Goal: Transaction & Acquisition: Purchase product/service

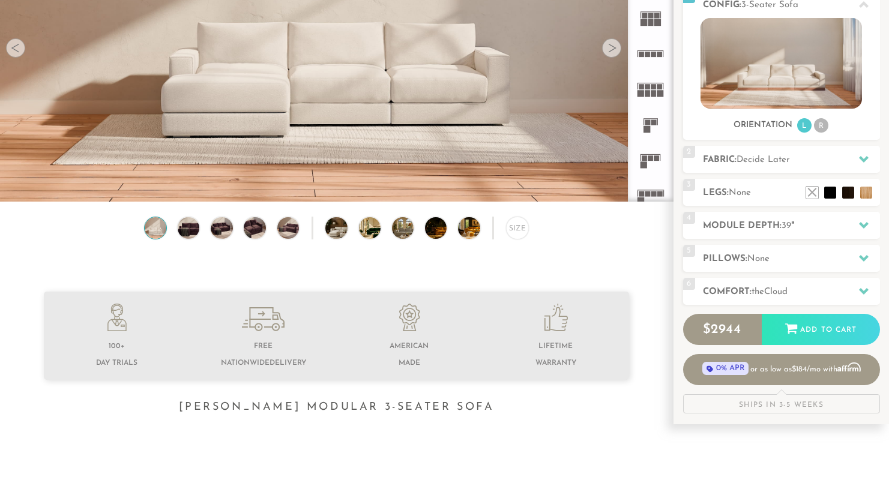
scroll to position [180, 0]
click at [648, 53] on rect at bounding box center [647, 53] width 5 height 5
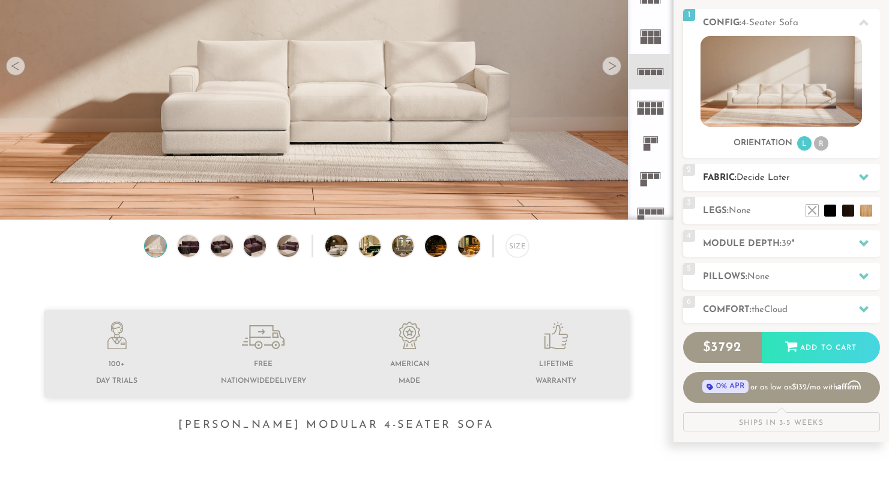
scroll to position [158, 0]
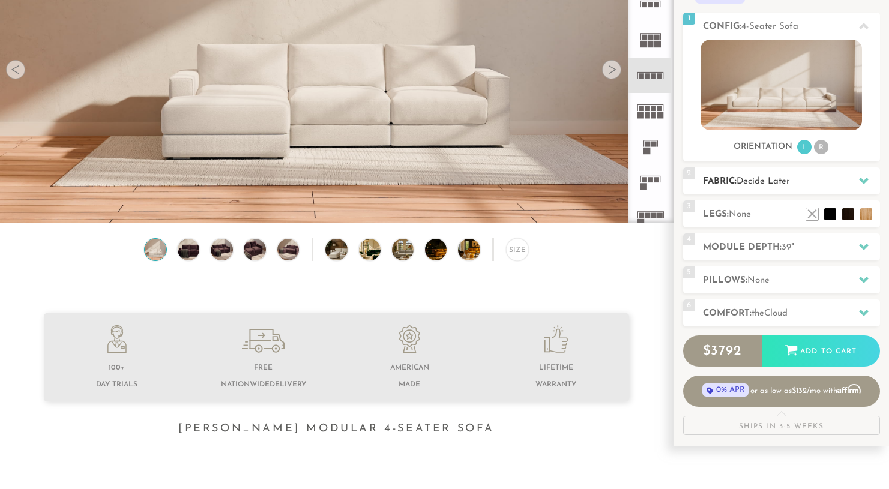
click at [754, 182] on span "Decide Later" at bounding box center [763, 181] width 53 height 9
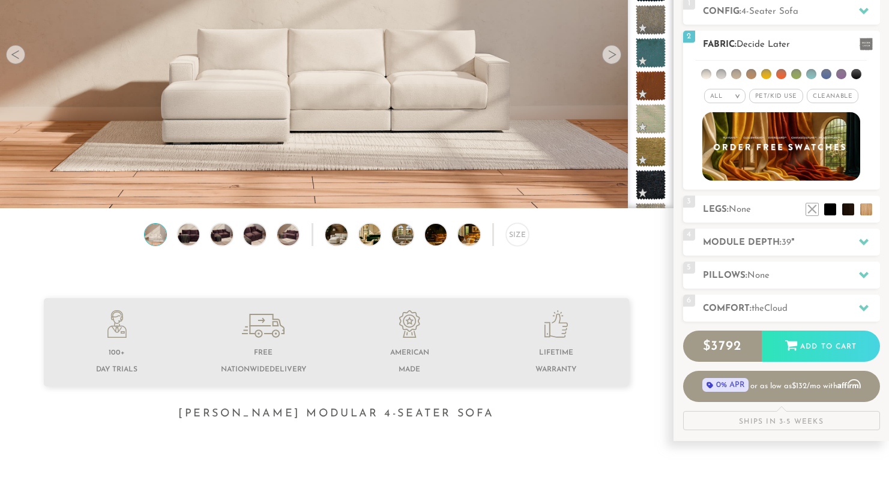
scroll to position [171, 0]
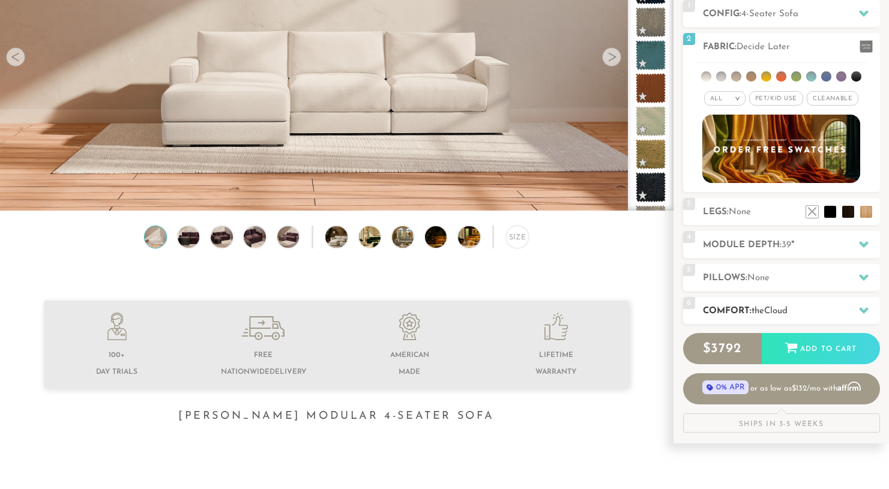
click at [757, 306] on h2 "Comfort: the Cloud" at bounding box center [791, 311] width 177 height 14
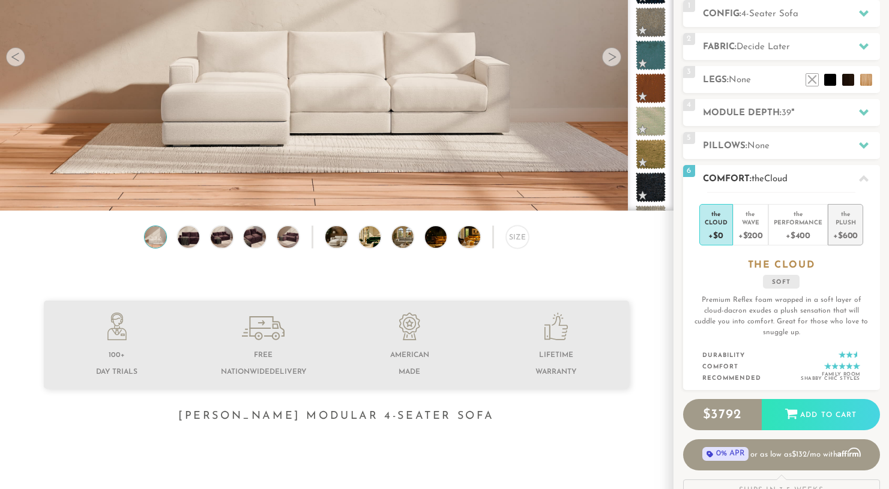
click at [838, 238] on div "+$600" at bounding box center [845, 234] width 25 height 17
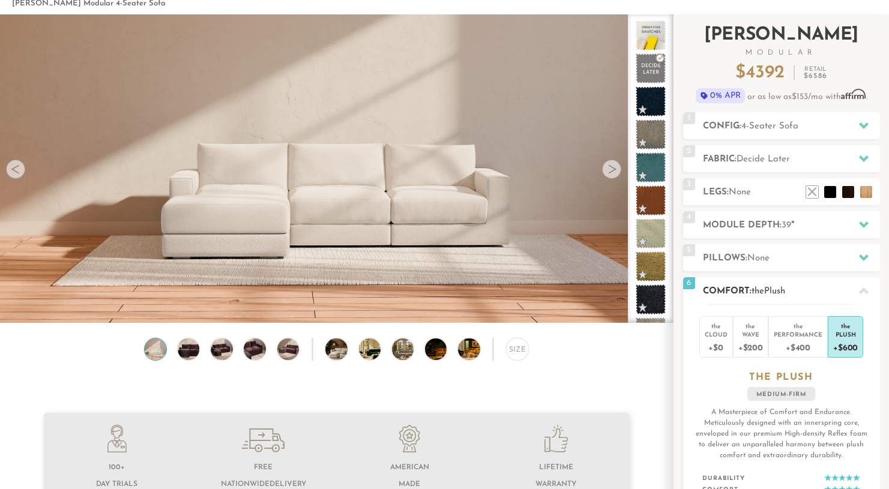
scroll to position [16, 0]
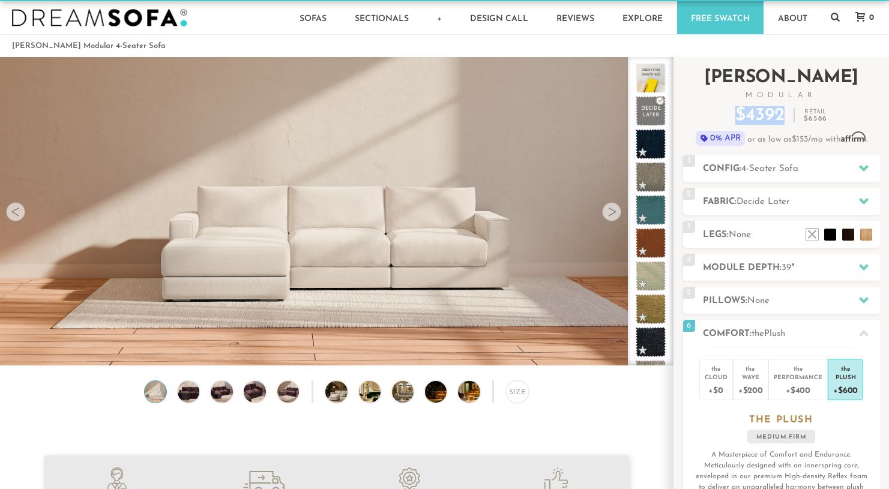
drag, startPoint x: 739, startPoint y: 116, endPoint x: 784, endPoint y: 117, distance: 45.6
click at [784, 117] on p "$ 4392" at bounding box center [760, 116] width 49 height 18
click at [785, 117] on div "$ 4392 Retail $ 6586" at bounding box center [781, 116] width 197 height 18
drag, startPoint x: 783, startPoint y: 118, endPoint x: 736, endPoint y: 113, distance: 47.6
click at [736, 113] on p "$ 4392" at bounding box center [760, 116] width 49 height 18
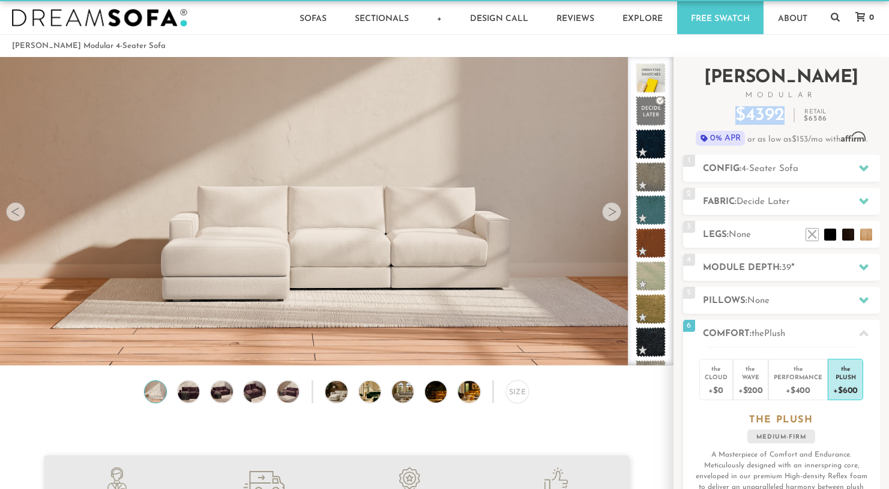
click at [736, 113] on p "$ 4392" at bounding box center [760, 116] width 49 height 18
click at [756, 209] on div "2 Fabric: Decide Later" at bounding box center [781, 201] width 197 height 27
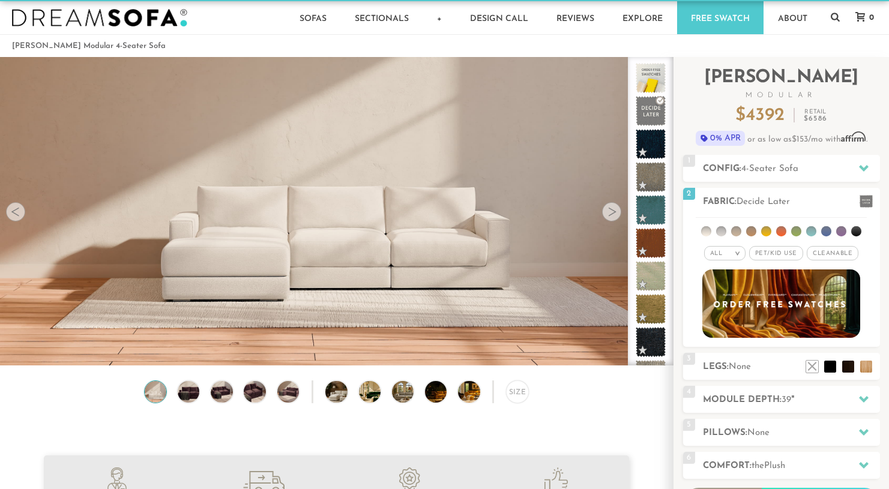
click at [217, 259] on img at bounding box center [336, 339] width 673 height 673
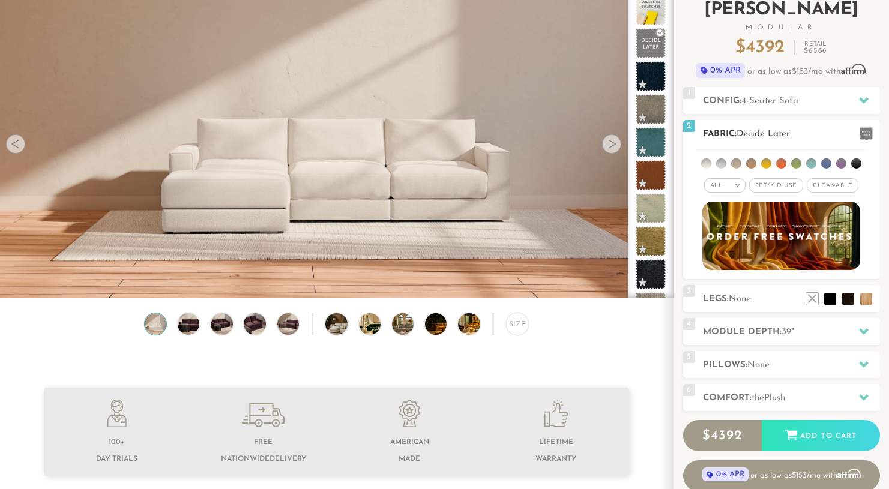
scroll to position [0, 0]
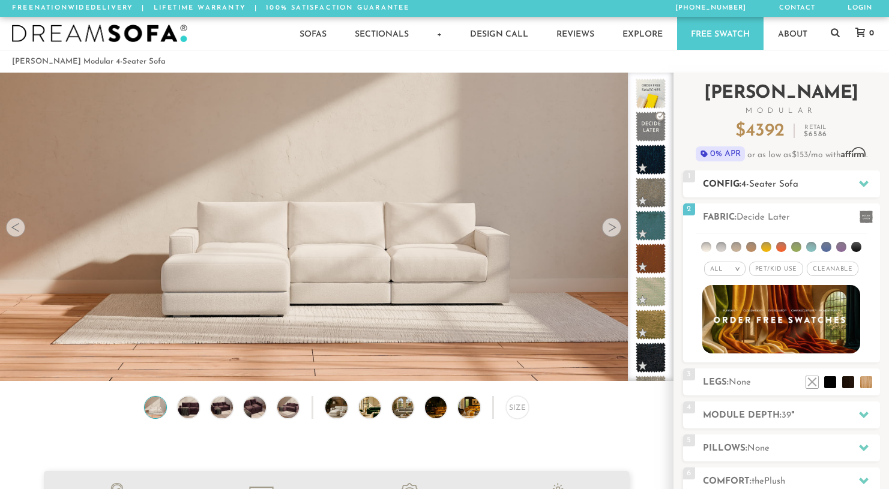
click at [729, 171] on div "1 Config: 4-Seater Sofa R" at bounding box center [781, 184] width 197 height 27
